Goal: Task Accomplishment & Management: Use online tool/utility

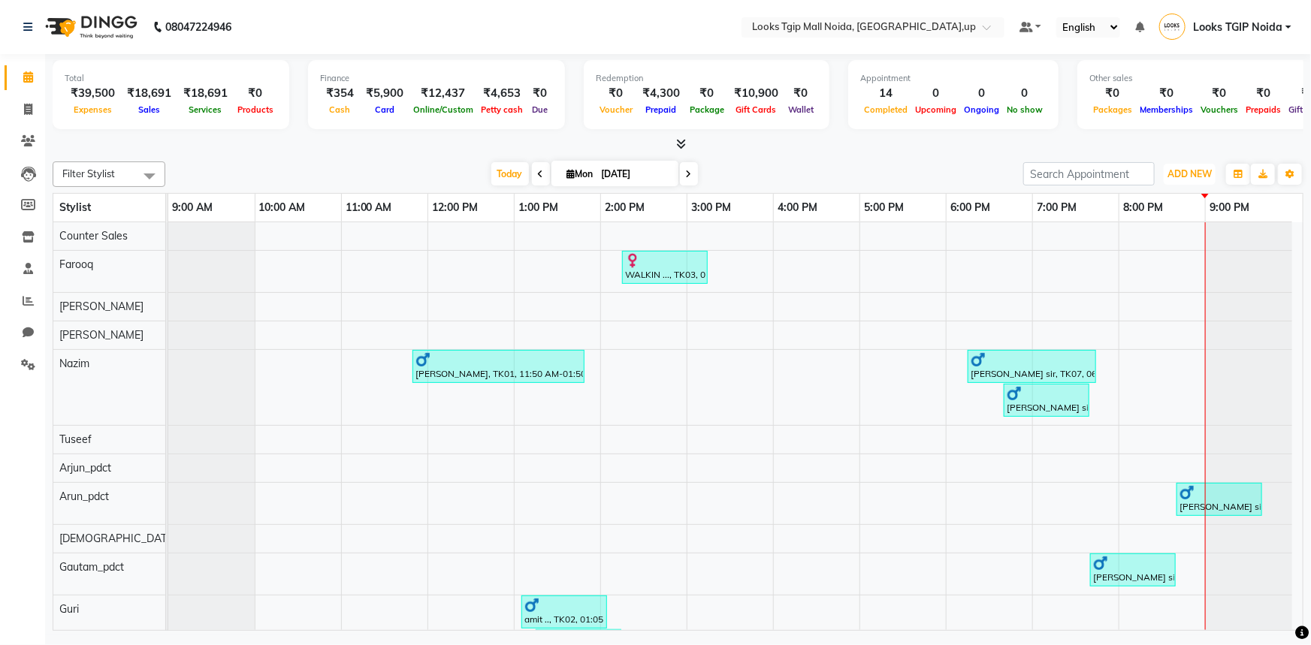
drag, startPoint x: 0, startPoint y: 0, endPoint x: 1197, endPoint y: 193, distance: 1212.5
click at [1204, 180] on button "ADD NEW Toggle Dropdown" at bounding box center [1190, 174] width 52 height 21
click at [1177, 238] on link "Add Expense" at bounding box center [1156, 241] width 119 height 20
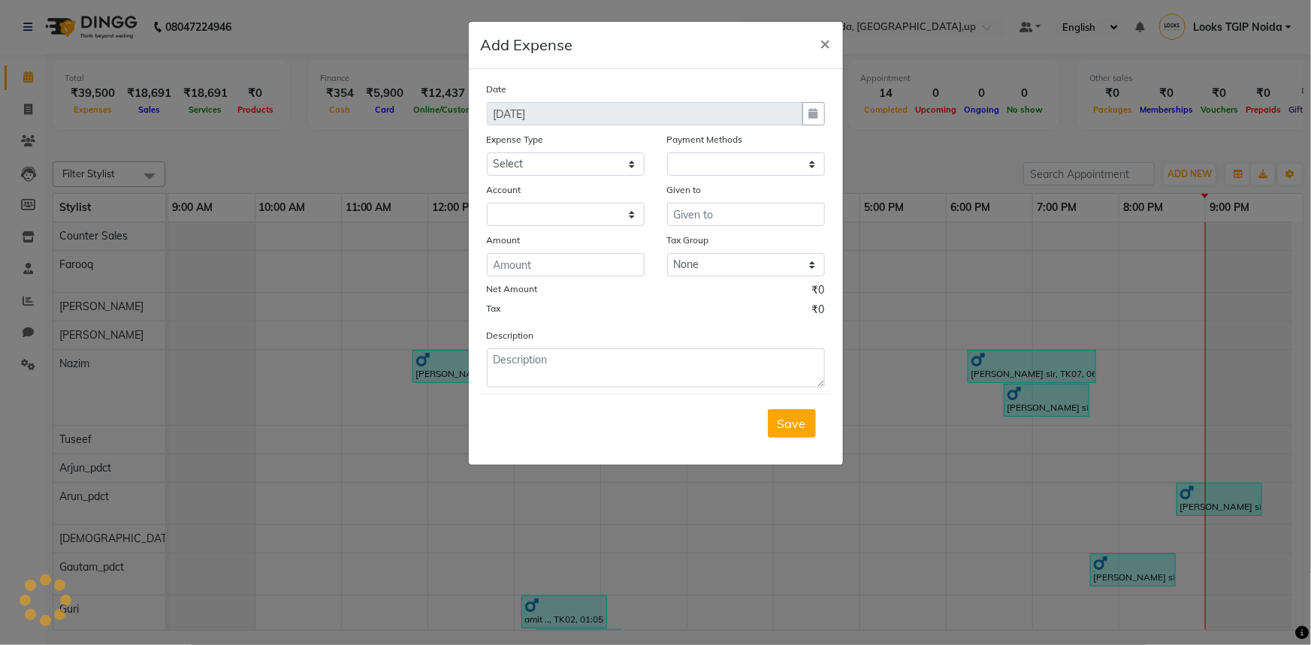
select select "1"
select select "3164"
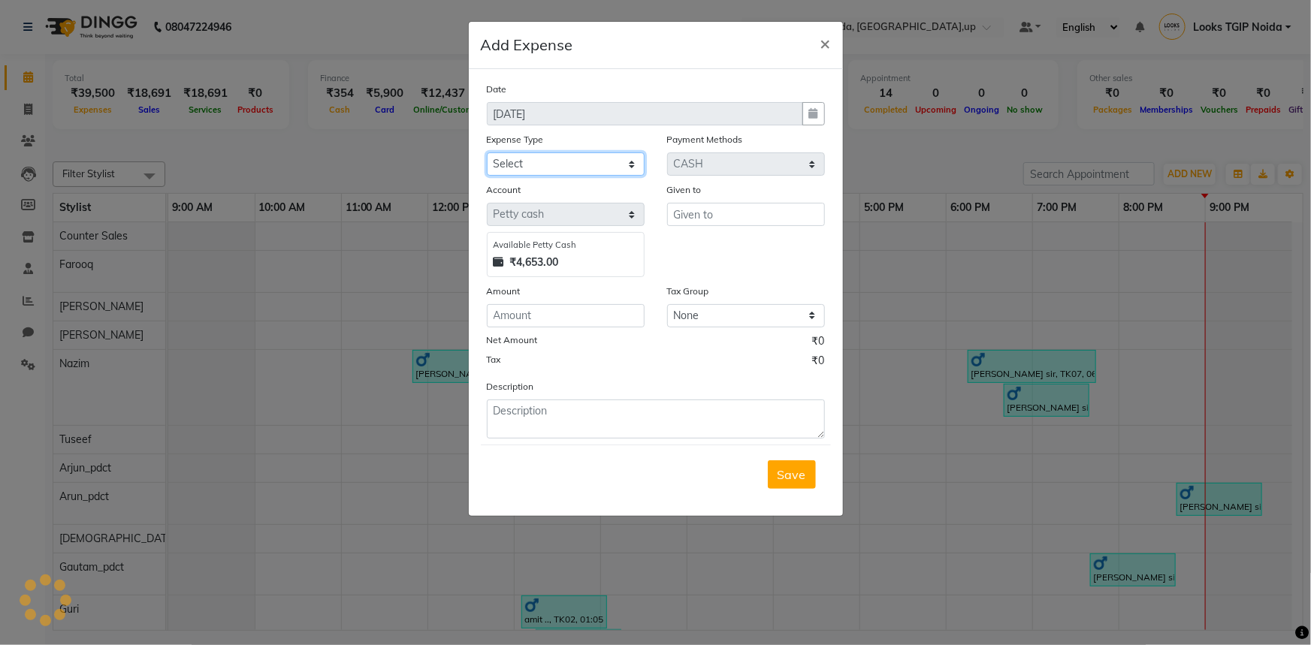
click at [571, 156] on select "Select Bank Deposit Blinkit Cash Handover CLIENT Client ordered food Client Ref…" at bounding box center [566, 164] width 158 height 23
click at [487, 153] on select "Select Bank Deposit Blinkit Cash Handover CLIENT Client ordered food Client Ref…" at bounding box center [566, 164] width 158 height 23
drag, startPoint x: 580, startPoint y: 159, endPoint x: 582, endPoint y: 172, distance: 12.9
click at [580, 164] on select "Select Bank Deposit Blinkit Cash Handover CLIENT Client ordered food Client Ref…" at bounding box center [566, 164] width 158 height 23
select select "23704"
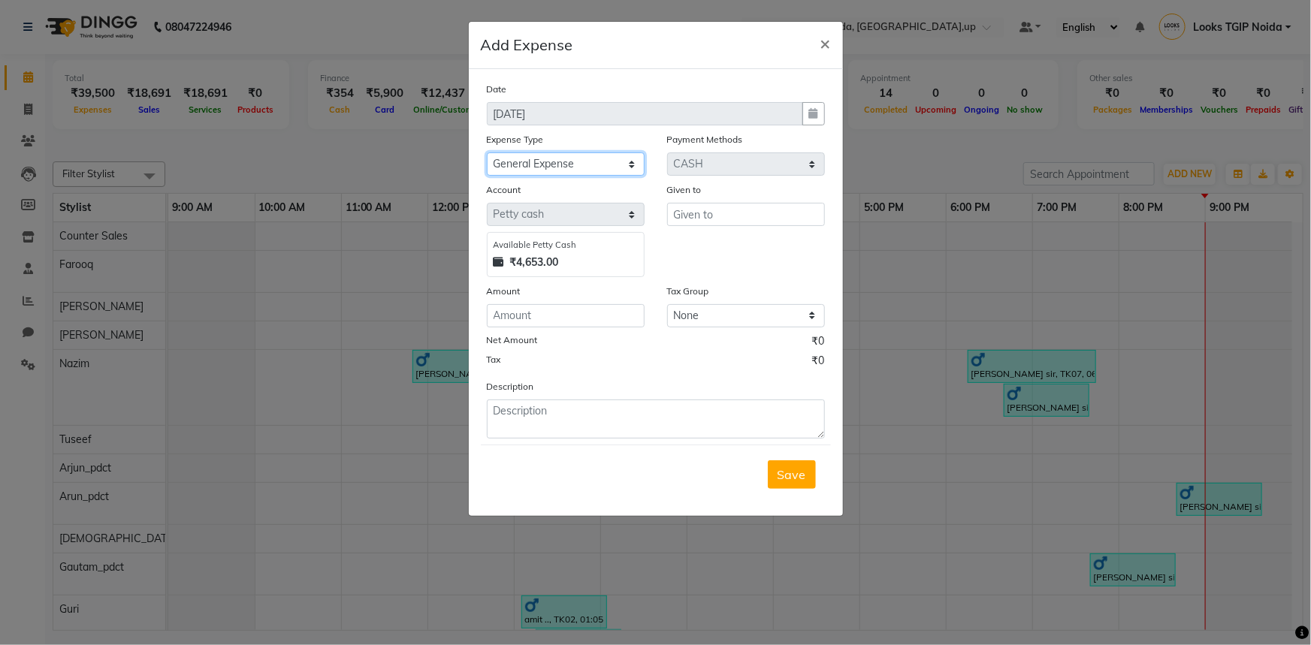
click at [487, 153] on select "Select Bank Deposit Blinkit Cash Handover CLIENT Client ordered food Client Ref…" at bounding box center [566, 164] width 158 height 23
click at [729, 217] on input "text" at bounding box center [746, 214] width 158 height 23
type input "Counter Sales"
type input "480"
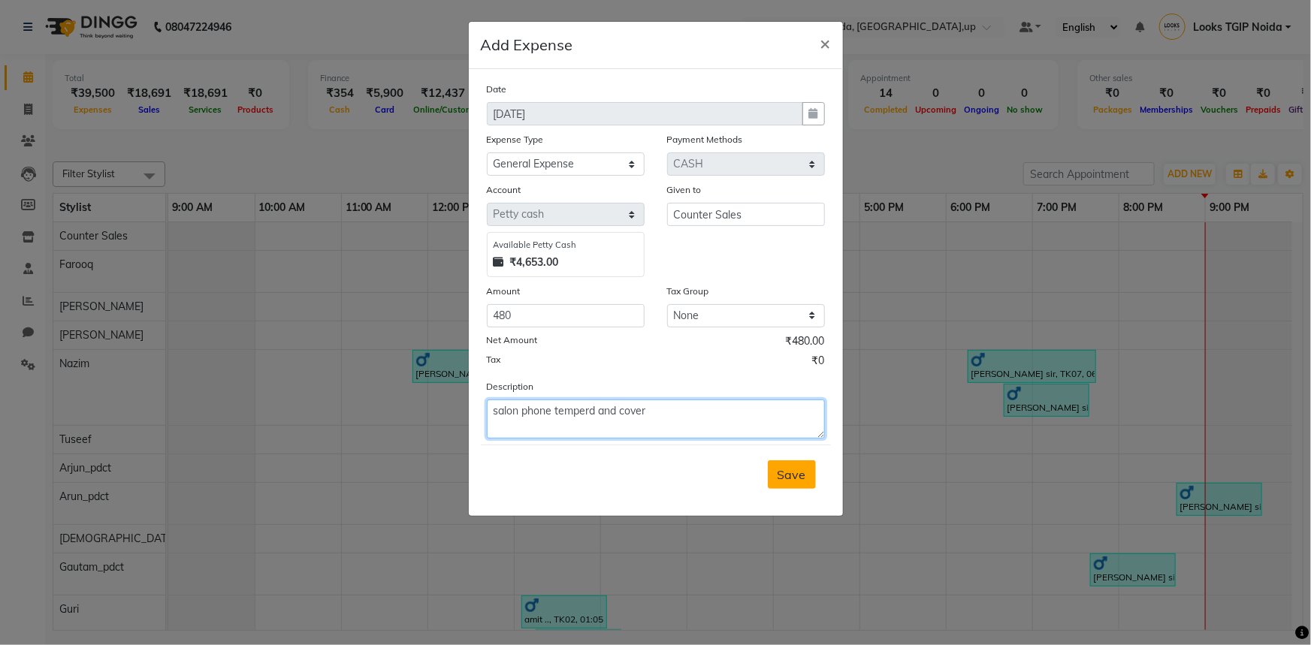
type textarea "salon phone temperd and cover"
click at [788, 464] on button "Save" at bounding box center [792, 475] width 48 height 29
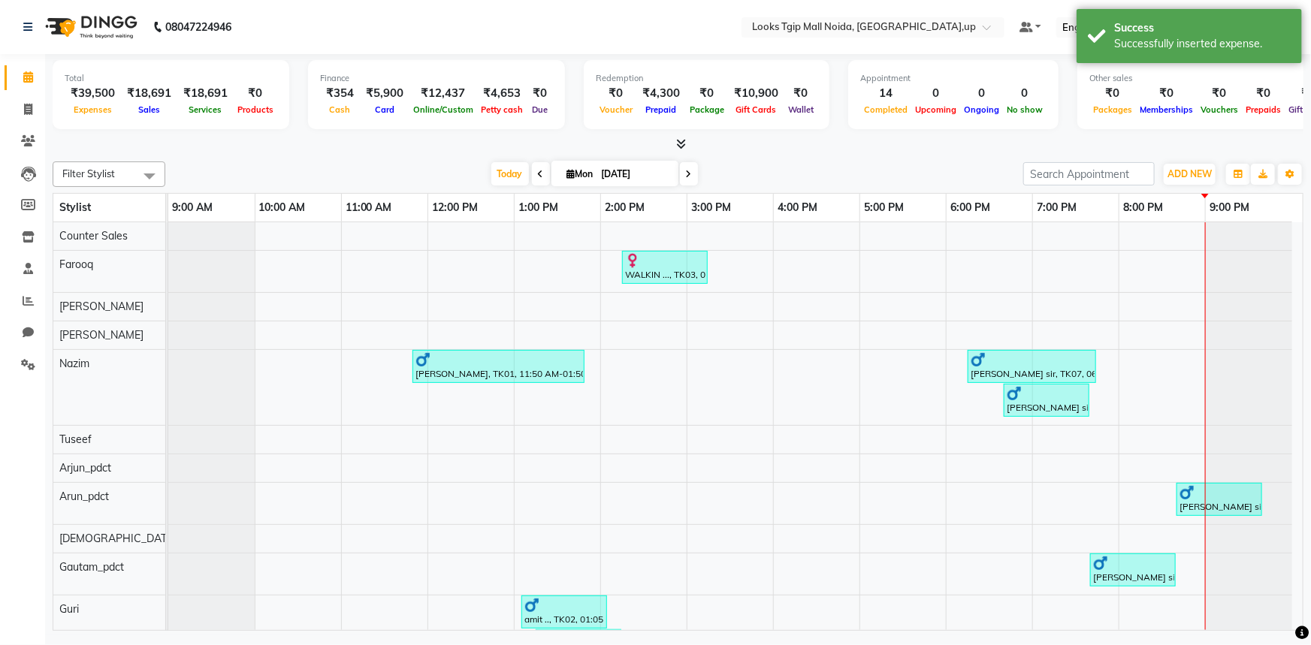
click at [1183, 145] on div at bounding box center [678, 145] width 1251 height 16
click at [1182, 156] on div "Filter Stylist Select All Counter Sales [PERSON_NAME] [PERSON_NAME] [PERSON_NAM…" at bounding box center [678, 394] width 1251 height 476
drag, startPoint x: 1181, startPoint y: 164, endPoint x: 1179, endPoint y: 177, distance: 13.7
click at [1181, 166] on button "ADD NEW Toggle Dropdown" at bounding box center [1190, 174] width 52 height 21
click at [1138, 236] on link "Add Expense" at bounding box center [1156, 241] width 119 height 20
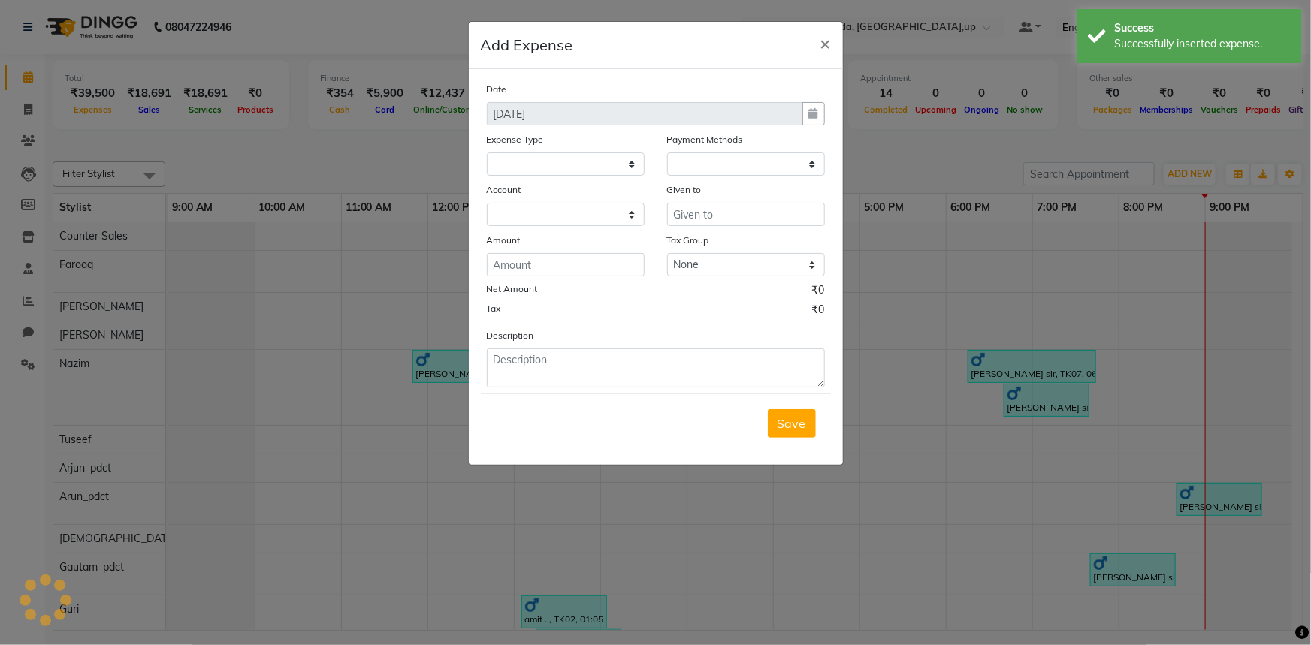
select select
select select "1"
select select "3164"
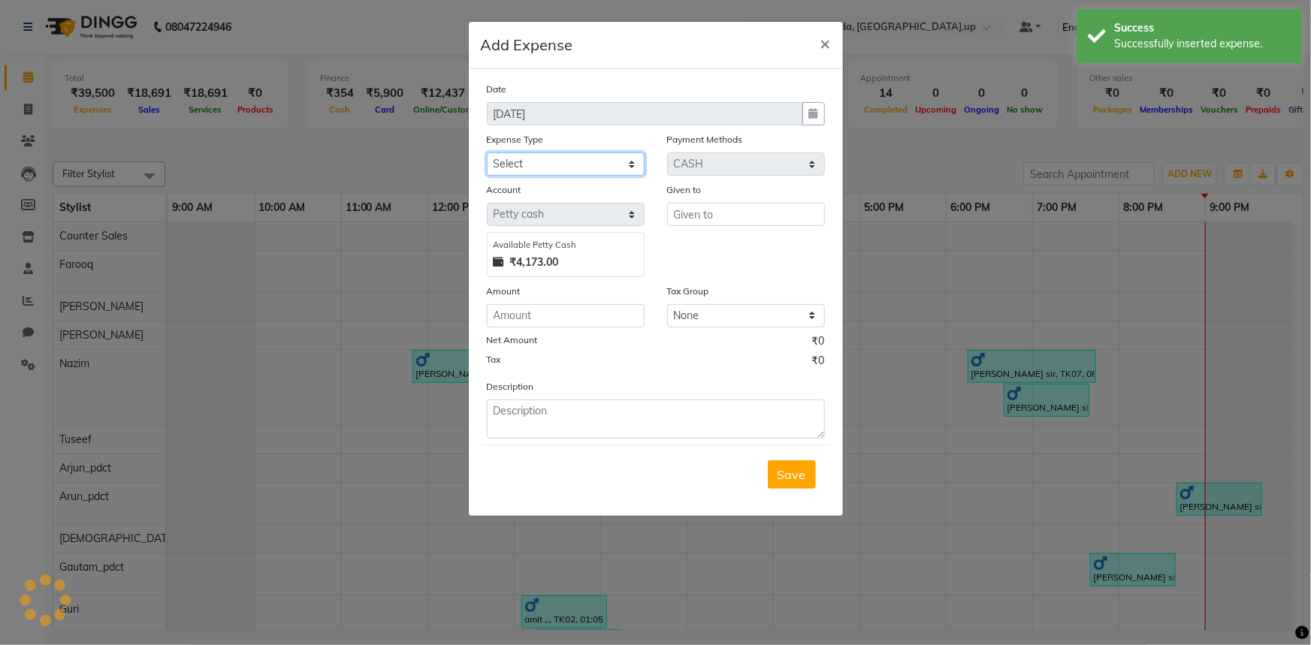
drag, startPoint x: 567, startPoint y: 167, endPoint x: 571, endPoint y: 175, distance: 9.1
click at [567, 167] on select "Select Bank Deposit Blinkit Cash Handover CLIENT Client ordered food Client Ref…" at bounding box center [566, 164] width 158 height 23
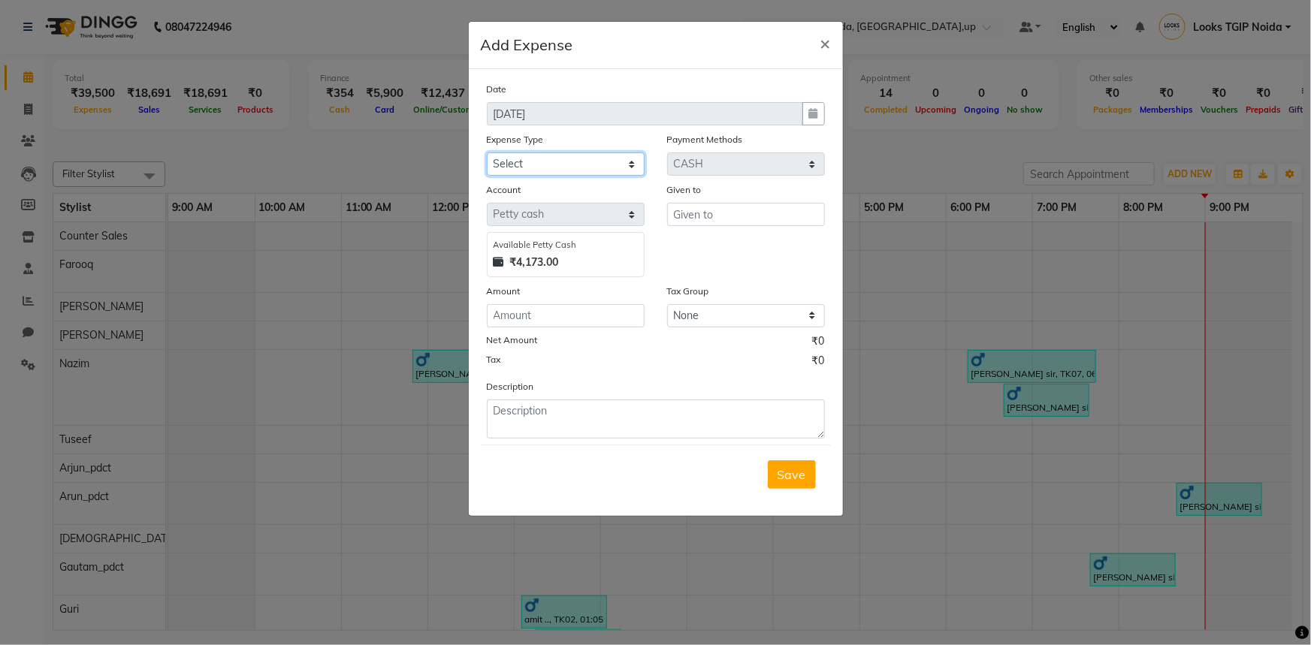
select select "24434"
click at [487, 153] on select "Select Bank Deposit Blinkit Cash Handover CLIENT Client ordered food Client Ref…" at bounding box center [566, 164] width 158 height 23
click at [701, 219] on input "text" at bounding box center [746, 214] width 158 height 23
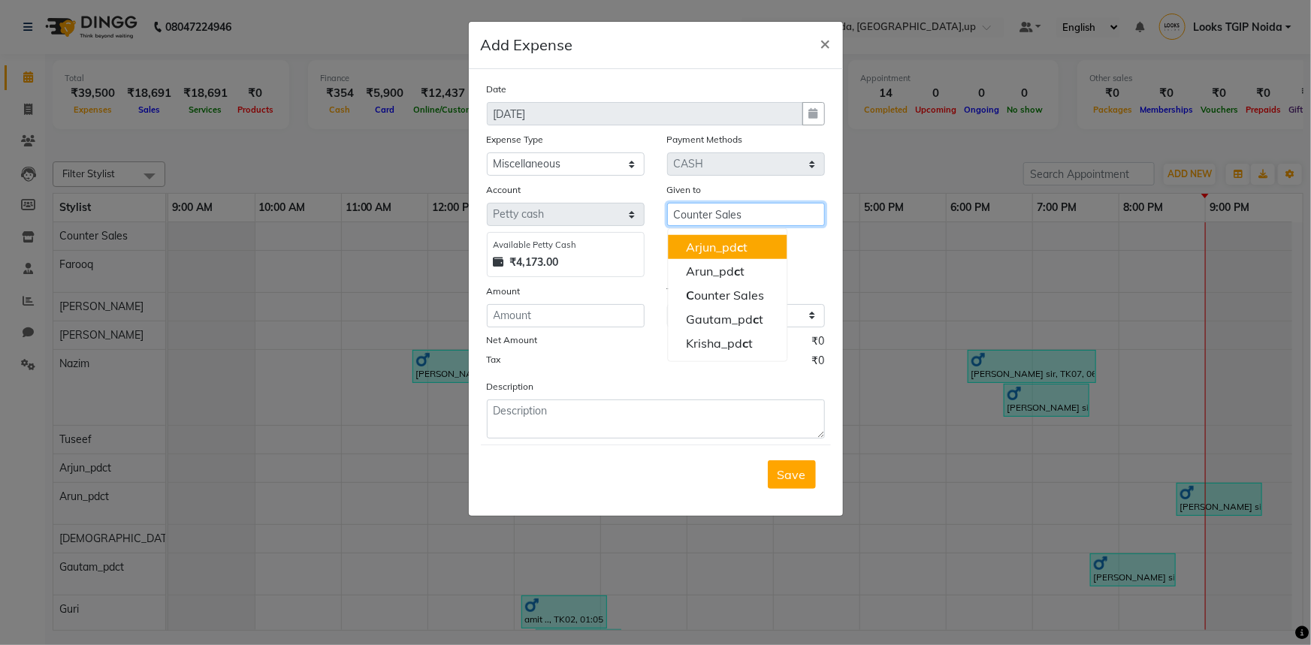
type input "Counter Sales"
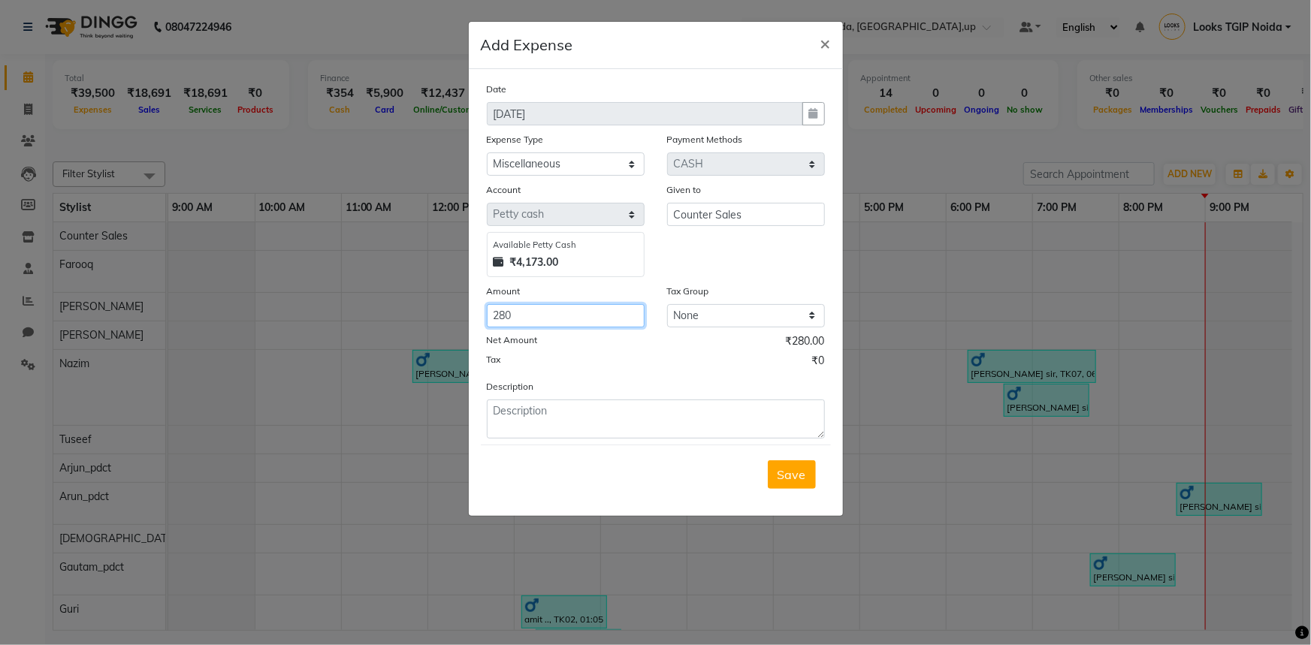
type input "280"
type textarea "milk"
click at [784, 485] on button "Save" at bounding box center [792, 475] width 48 height 29
